Goal: Information Seeking & Learning: Learn about a topic

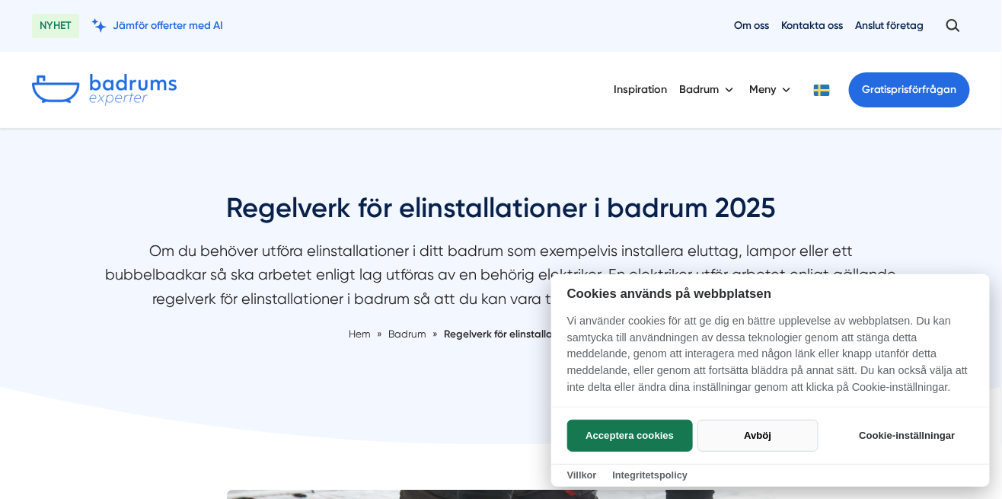
click at [764, 440] on button "Avböj" at bounding box center [758, 436] width 121 height 32
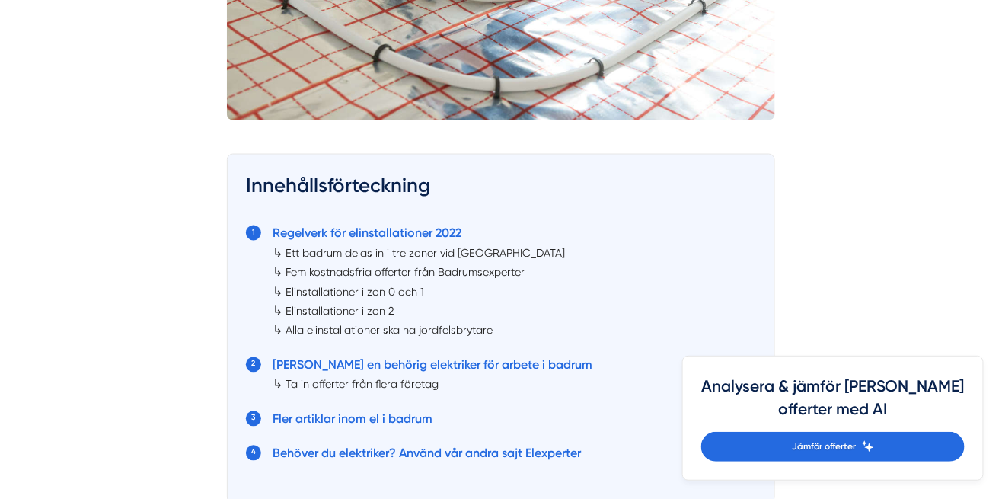
click at [447, 253] on link "Ett badrum delas in i tre zoner vid [GEOGRAPHIC_DATA]" at bounding box center [426, 254] width 280 height 12
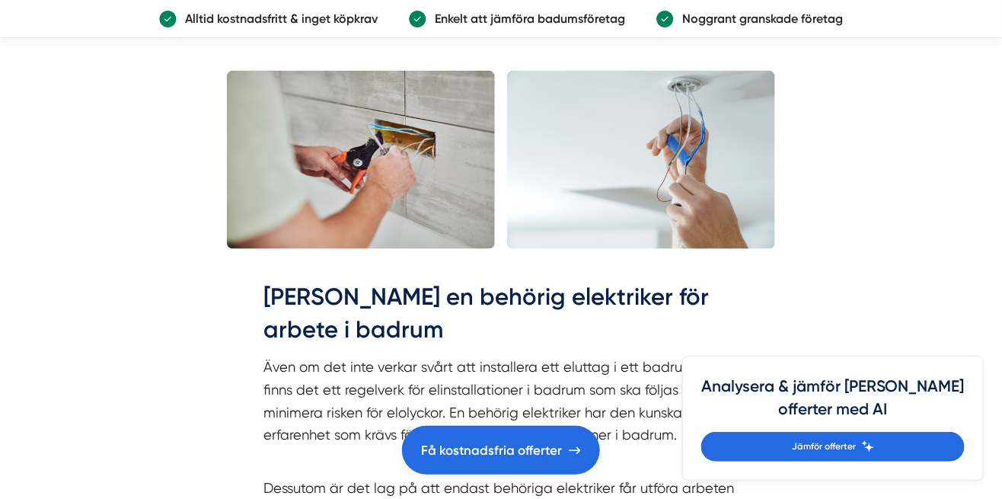
scroll to position [4201, 0]
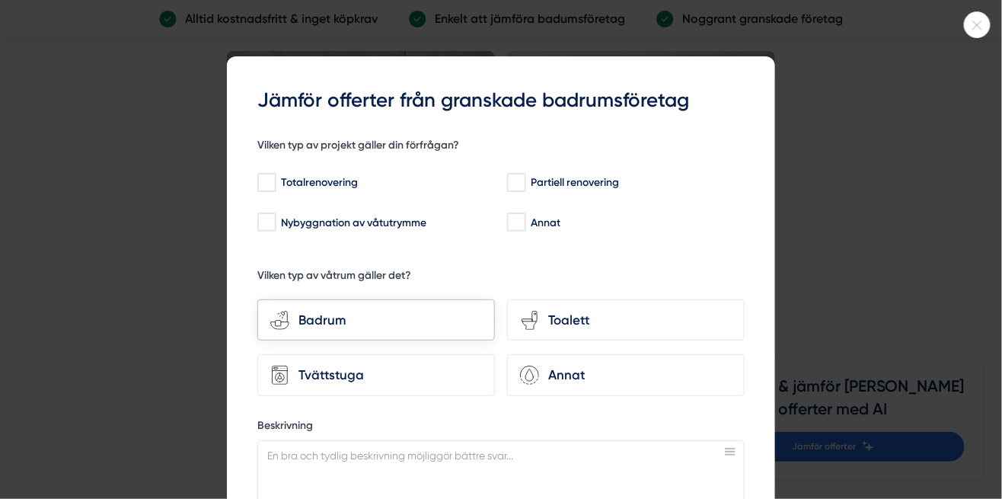
click at [369, 320] on div "Badrum" at bounding box center [385, 320] width 193 height 21
click at [0, 0] on input "bathroom-tub-towel Badrum" at bounding box center [0, 0] width 0 height 0
click at [967, 21] on icon at bounding box center [977, 25] width 25 height 9
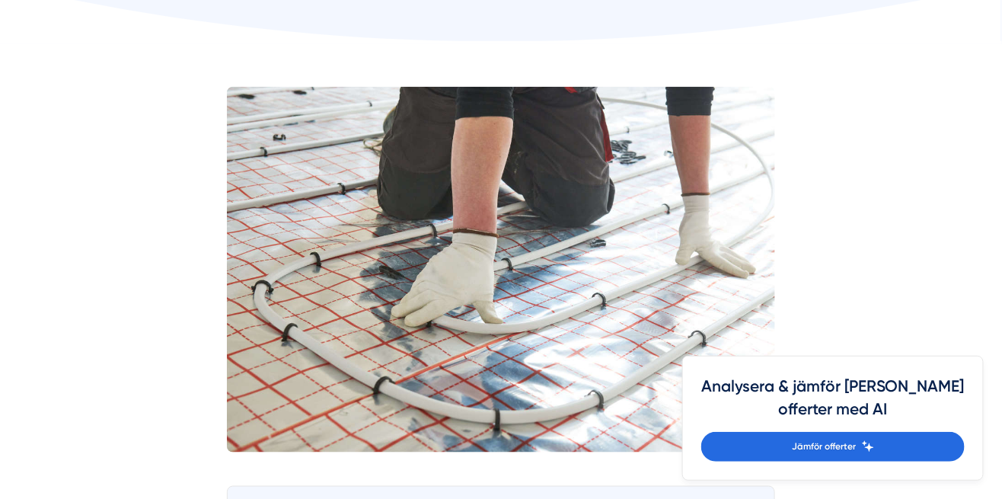
scroll to position [401, 0]
